Goal: Task Accomplishment & Management: Manage account settings

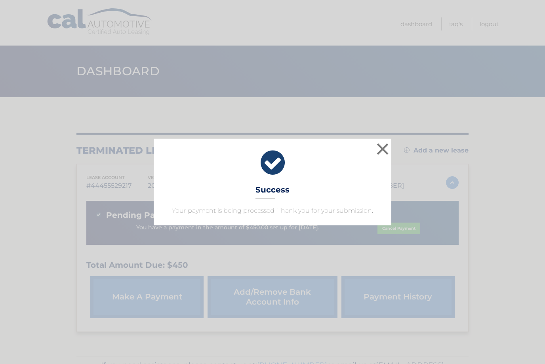
scroll to position [0, 0]
click at [383, 151] on button "×" at bounding box center [383, 149] width 16 height 16
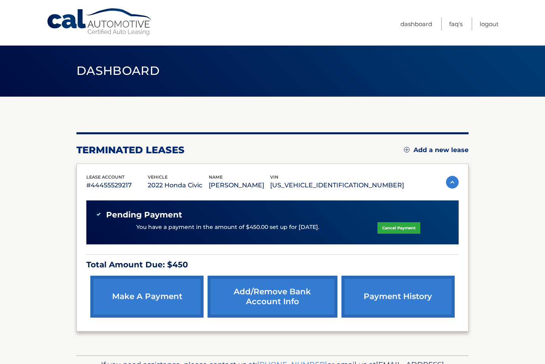
scroll to position [0, 0]
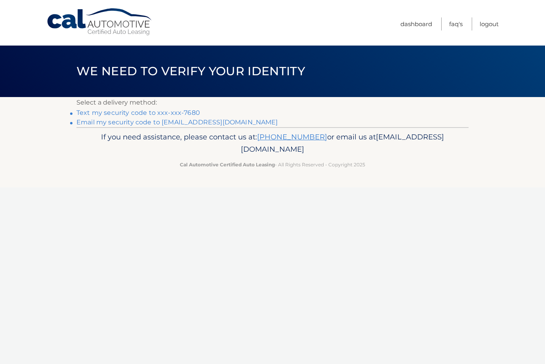
click at [376, 139] on p "If you need assistance, please contact us at: 609-807-3200 or email us at Custo…" at bounding box center [273, 143] width 382 height 25
click at [86, 112] on link "Text my security code to xxx-xxx-7680" at bounding box center [138, 113] width 124 height 8
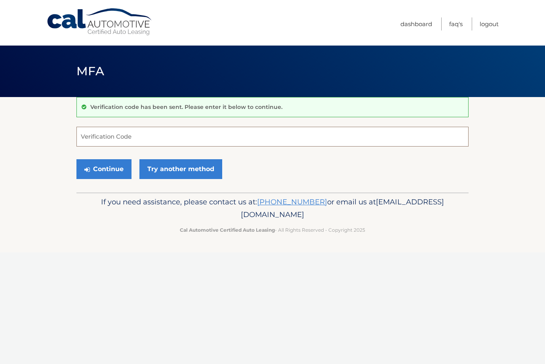
click at [90, 138] on input "Verification Code" at bounding box center [272, 137] width 392 height 20
type input "475580"
click at [104, 169] on button "Continue" at bounding box center [103, 169] width 55 height 20
